Goal: Task Accomplishment & Management: Use online tool/utility

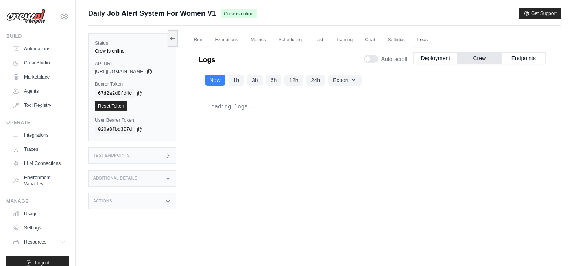
click at [116, 70] on span "https://daily-job-alert-system-for-women-v1-503746e-896db947.crewai.com" at bounding box center [120, 71] width 50 height 6
click at [433, 56] on button "Deployment" at bounding box center [435, 58] width 44 height 12
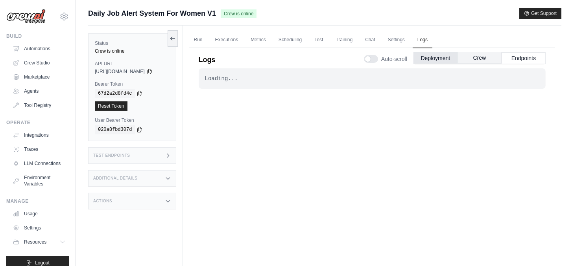
click at [477, 58] on button "Crew" at bounding box center [479, 58] width 44 height 12
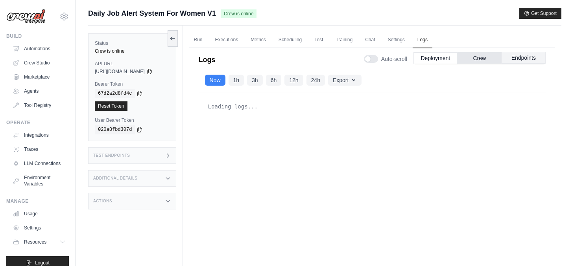
click at [524, 58] on button "Endpoints" at bounding box center [523, 58] width 44 height 12
click at [438, 61] on button "Deployment" at bounding box center [435, 58] width 44 height 12
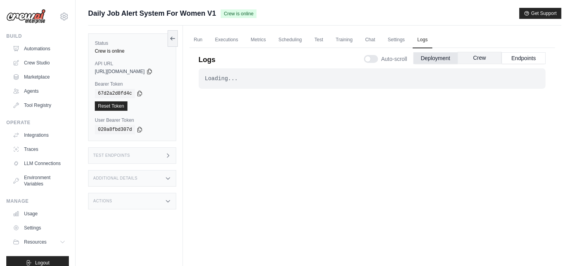
click at [478, 61] on button "Crew" at bounding box center [479, 58] width 44 height 12
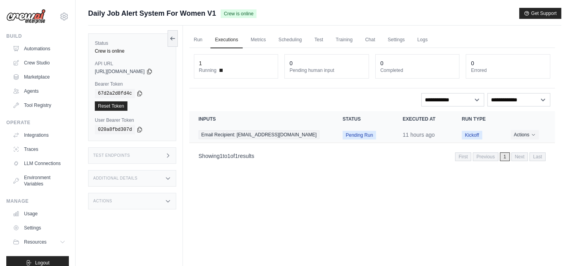
click at [343, 134] on span "Pending Run" at bounding box center [359, 135] width 33 height 9
click at [201, 36] on link "Run" at bounding box center [198, 40] width 18 height 17
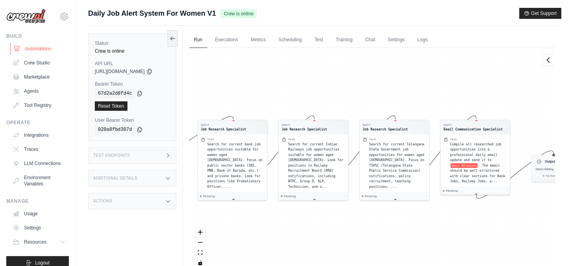
click at [37, 48] on link "Automations" at bounding box center [39, 48] width 59 height 13
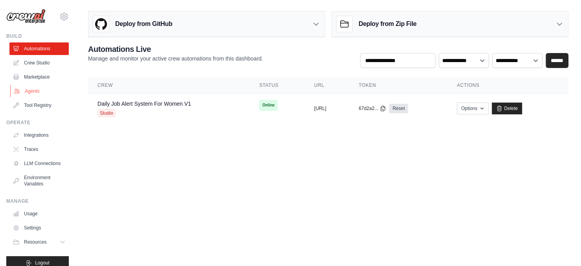
click at [31, 90] on link "Agents" at bounding box center [39, 91] width 59 height 13
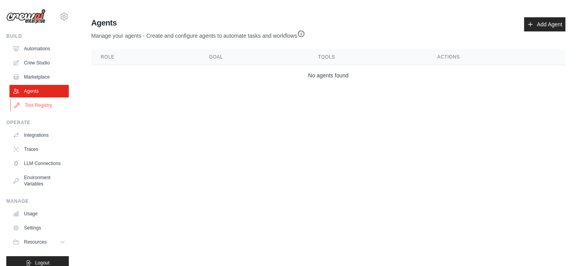
click at [31, 106] on link "Tool Registry" at bounding box center [39, 105] width 59 height 13
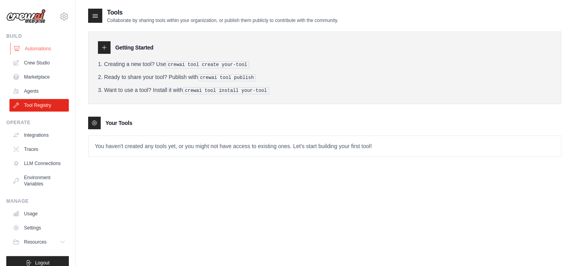
click at [29, 49] on link "Automations" at bounding box center [39, 48] width 59 height 13
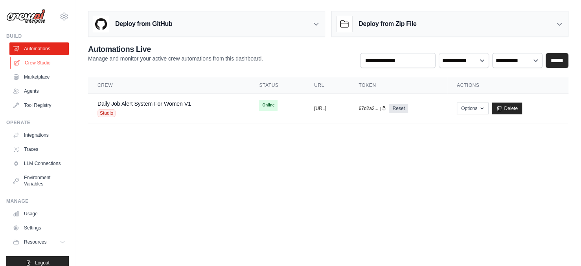
click at [31, 64] on link "Crew Studio" at bounding box center [39, 63] width 59 height 13
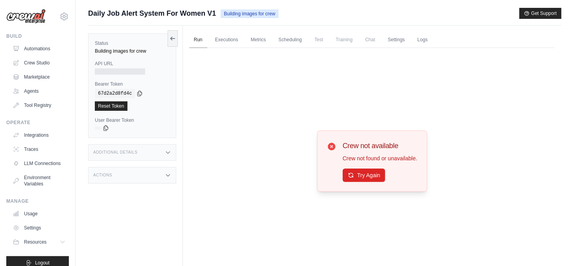
click at [202, 39] on link "Run" at bounding box center [198, 40] width 18 height 17
click at [198, 41] on link "Run" at bounding box center [198, 40] width 18 height 17
click at [200, 40] on link "Run" at bounding box center [198, 40] width 18 height 17
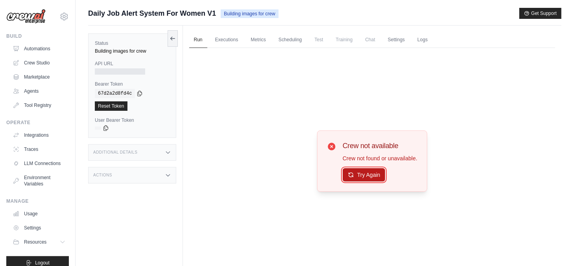
click at [372, 178] on button "Try Again" at bounding box center [364, 174] width 43 height 13
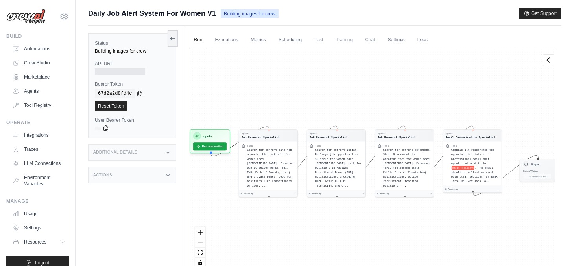
click at [201, 39] on link "Run" at bounding box center [198, 40] width 18 height 17
click at [211, 146] on button "Run Automation" at bounding box center [209, 145] width 35 height 9
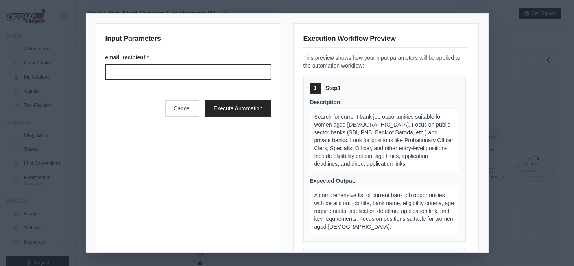
click at [152, 71] on input "email_recipient *" at bounding box center [188, 71] width 166 height 15
type input "**********"
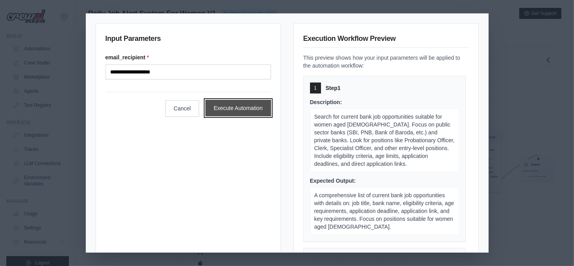
click at [225, 109] on button "Execute Automation" at bounding box center [238, 108] width 66 height 17
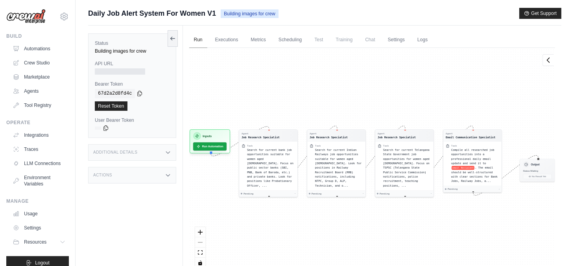
click at [196, 38] on link "Run" at bounding box center [198, 40] width 18 height 17
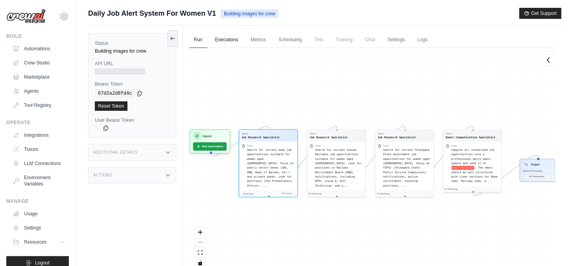
scroll to position [34, 0]
click at [228, 39] on link "Executions" at bounding box center [226, 40] width 33 height 17
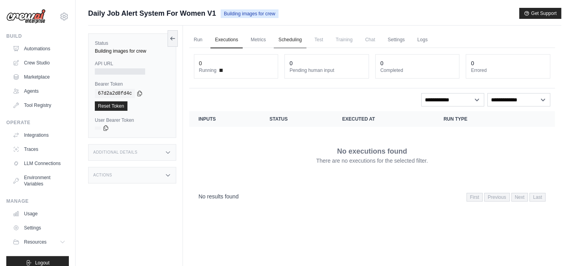
click at [286, 39] on link "Scheduling" at bounding box center [290, 40] width 33 height 17
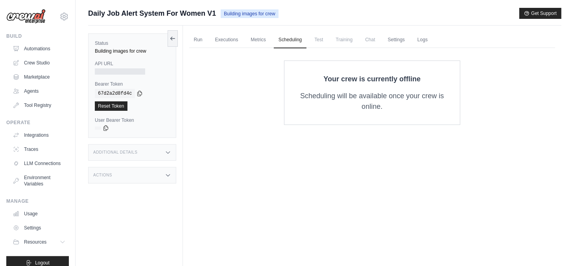
click at [396, 100] on p "Scheduling will be available once your crew is online." at bounding box center [372, 101] width 150 height 21
click at [372, 102] on p "Scheduling will be available once your crew is online." at bounding box center [372, 101] width 150 height 21
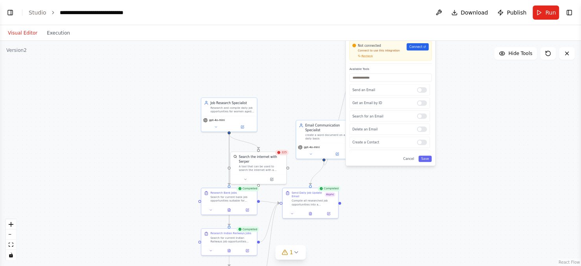
click at [433, 160] on div "Gmail Integrate with you Gmail Not connected Connect to use this integration Re…" at bounding box center [390, 95] width 89 height 141
click at [429, 161] on button "Save" at bounding box center [424, 159] width 13 height 6
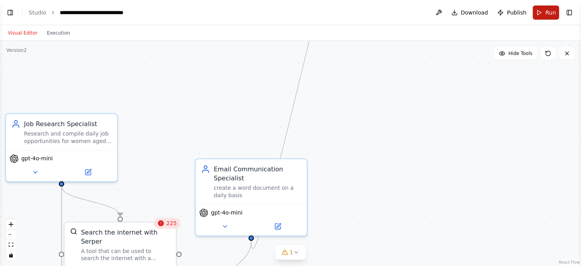
click at [539, 10] on button "Run" at bounding box center [546, 13] width 26 height 14
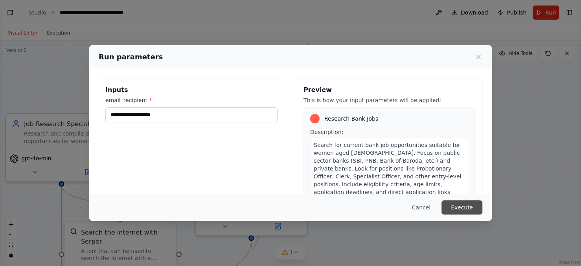
click at [477, 206] on button "Execute" at bounding box center [462, 208] width 41 height 14
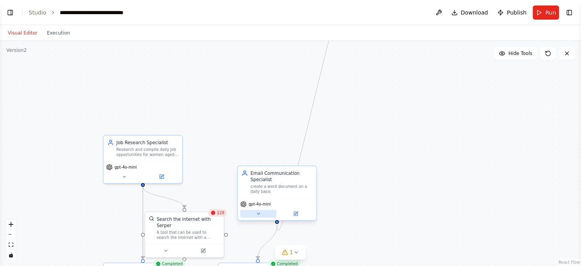
click at [261, 215] on button at bounding box center [258, 213] width 36 height 7
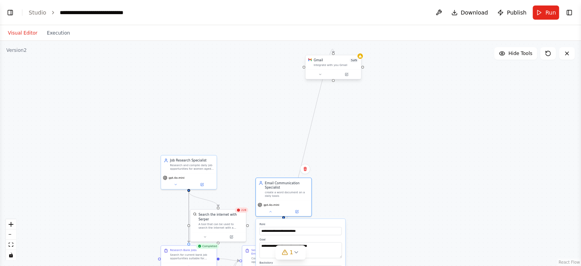
click at [348, 78] on div at bounding box center [333, 74] width 55 height 9
click at [319, 77] on div at bounding box center [333, 74] width 55 height 9
click at [319, 76] on icon at bounding box center [321, 75] width 4 height 4
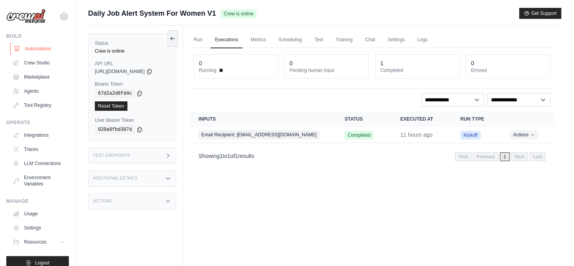
click at [36, 48] on link "Automations" at bounding box center [39, 48] width 59 height 13
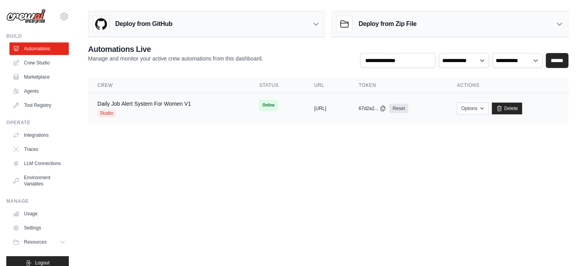
click at [259, 106] on span "Online" at bounding box center [268, 105] width 18 height 11
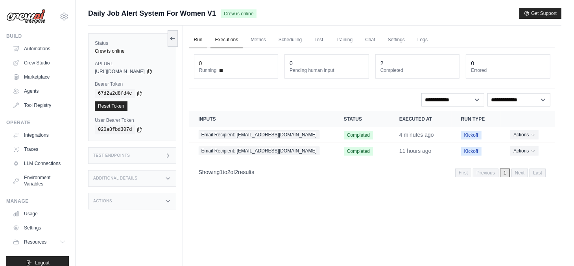
click at [202, 38] on link "Run" at bounding box center [198, 40] width 18 height 17
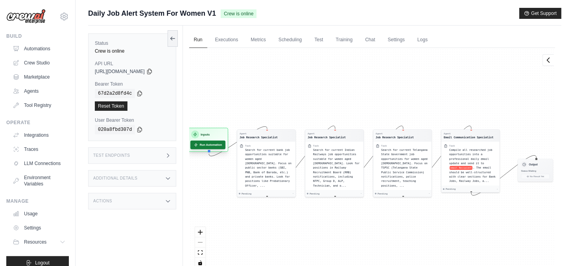
click at [207, 143] on button "Run Automation" at bounding box center [207, 145] width 35 height 9
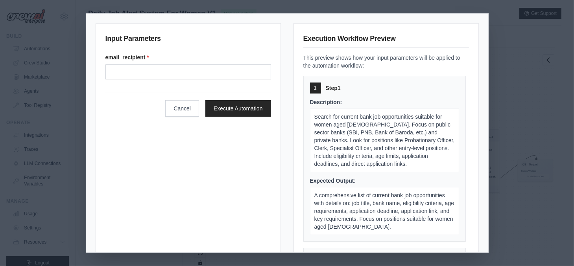
click at [549, 58] on div "Input Parameters email_recipient * Cancel Execute Automation Execution Workflow…" at bounding box center [287, 133] width 574 height 266
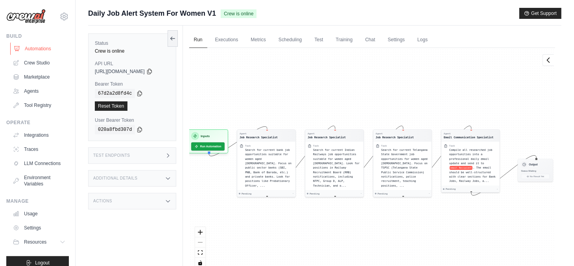
click at [39, 49] on link "Automations" at bounding box center [39, 48] width 59 height 13
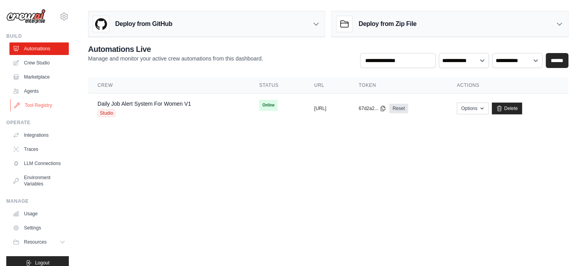
click at [34, 106] on link "Tool Registry" at bounding box center [39, 105] width 59 height 13
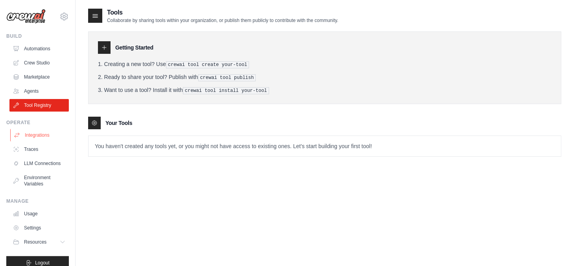
click at [33, 136] on link "Integrations" at bounding box center [39, 135] width 59 height 13
